Goal: Transaction & Acquisition: Purchase product/service

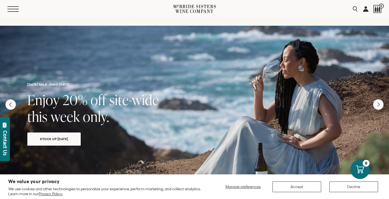
click at [16, 10] on button "Menu" at bounding box center [17, 8] width 20 height 5
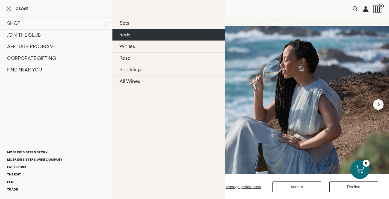
click at [126, 36] on link "Reds" at bounding box center [169, 35] width 113 height 12
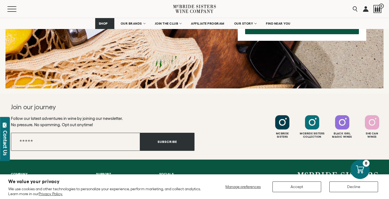
scroll to position [792, 0]
